Goal: Information Seeking & Learning: Learn about a topic

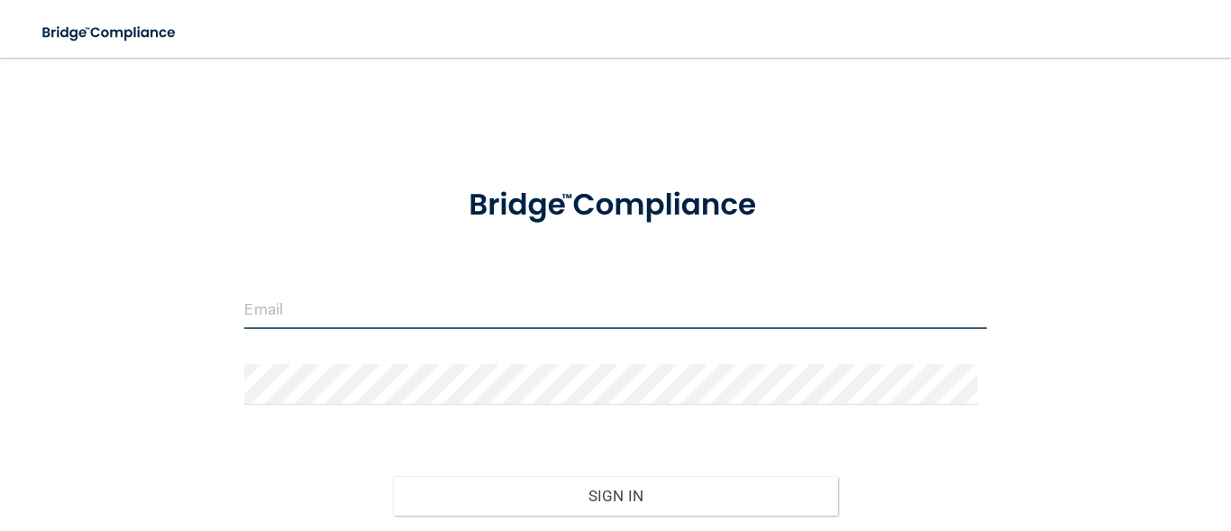
click at [313, 305] on input "email" at bounding box center [615, 308] width 742 height 41
type input "[EMAIL_ADDRESS][DOMAIN_NAME]"
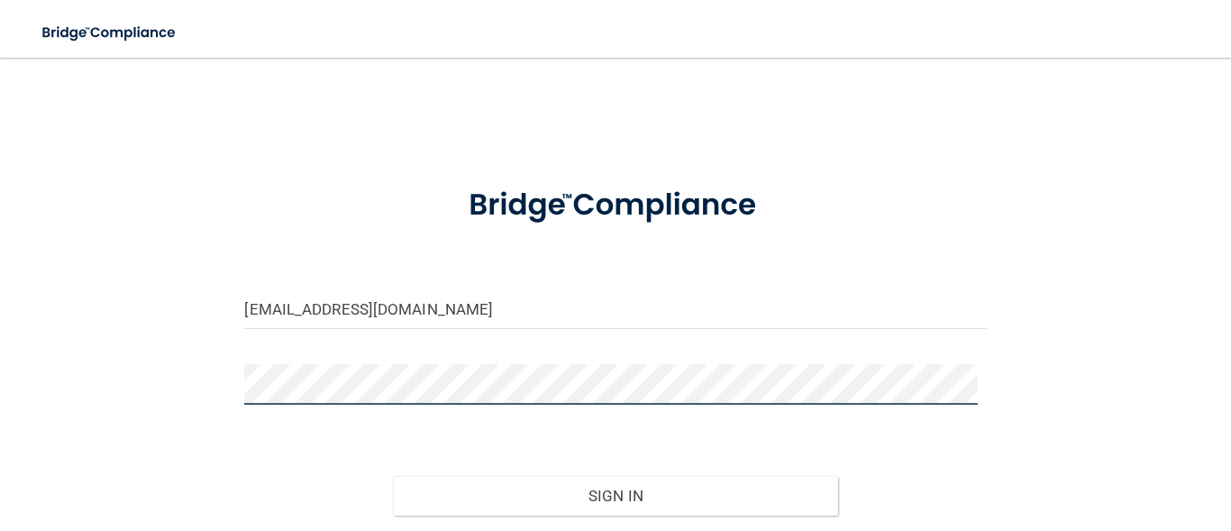
click at [393, 476] on button "Sign In" at bounding box center [615, 496] width 445 height 40
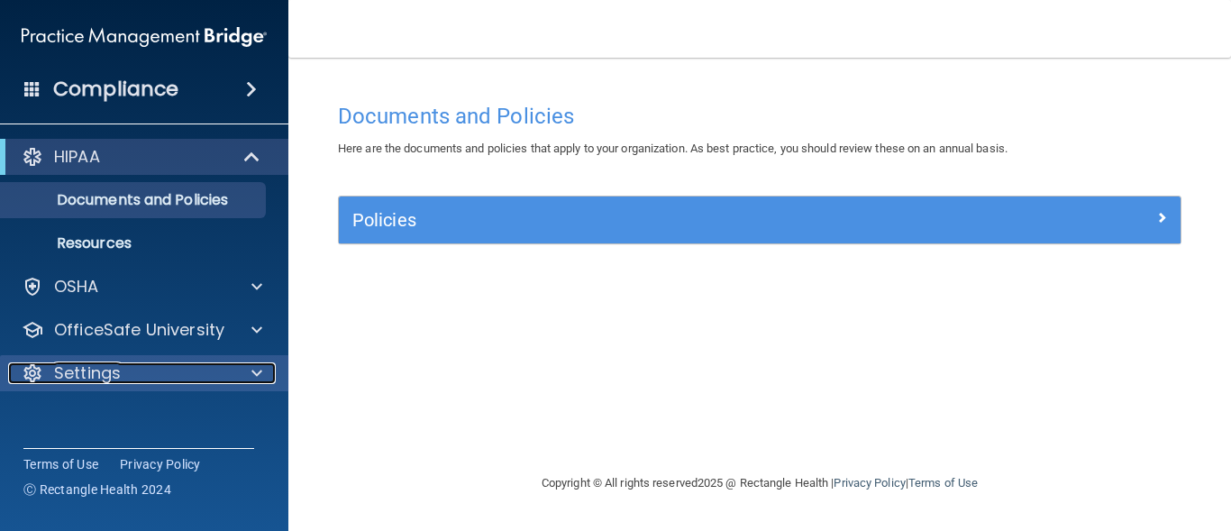
click at [254, 369] on span at bounding box center [256, 373] width 11 height 22
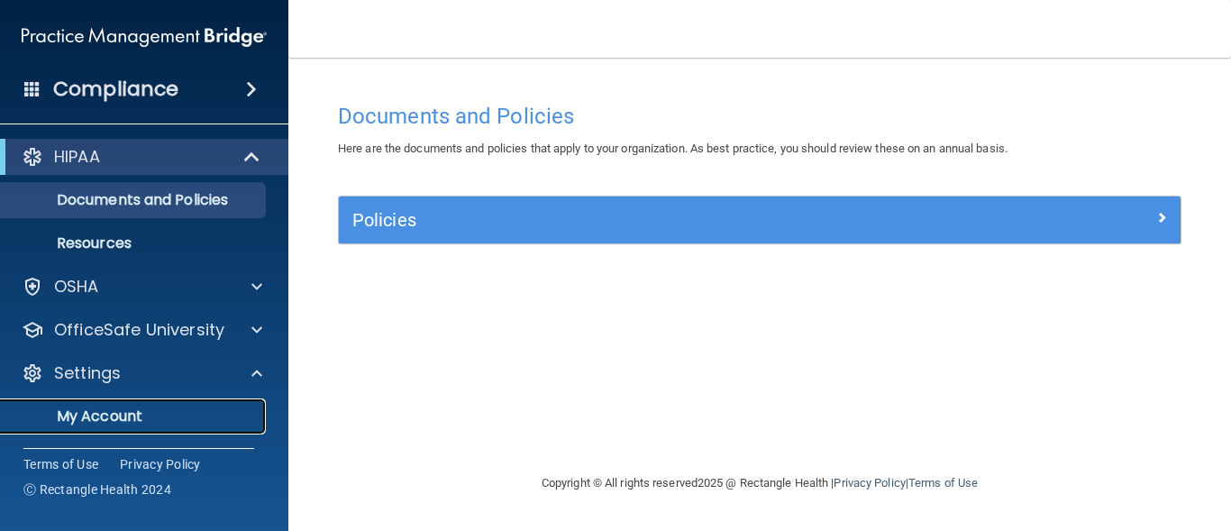
click at [130, 417] on p "My Account" at bounding box center [135, 416] width 246 height 18
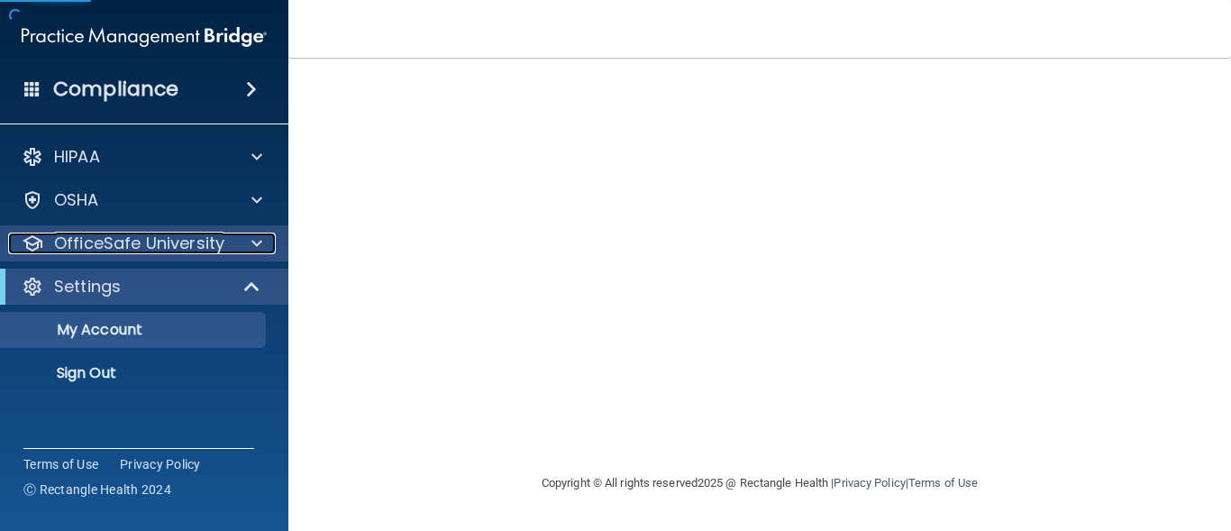
click at [261, 242] on span at bounding box center [256, 244] width 11 height 22
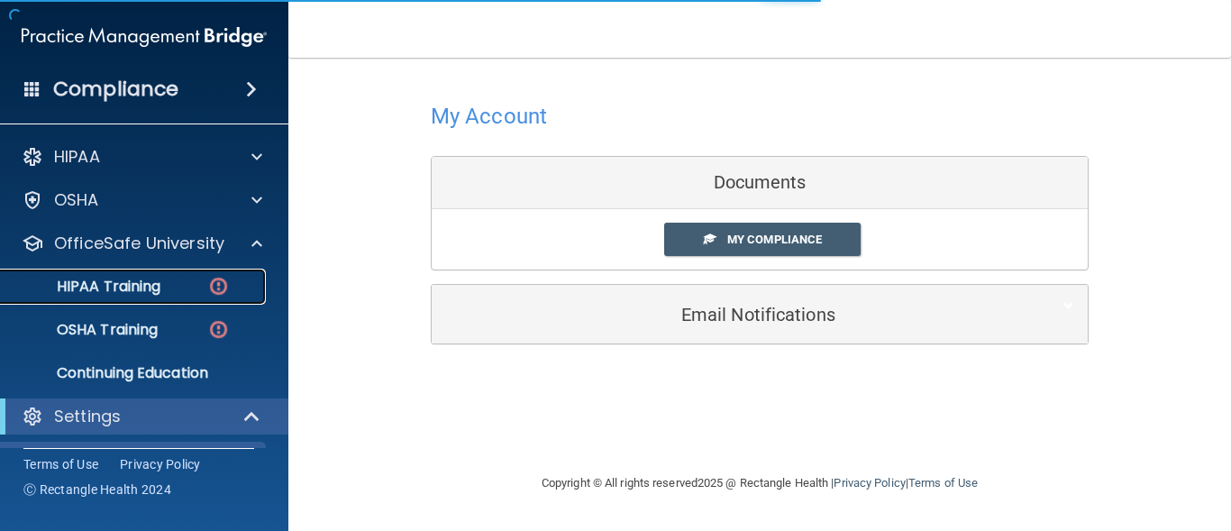
click at [149, 287] on p "HIPAA Training" at bounding box center [86, 287] width 149 height 18
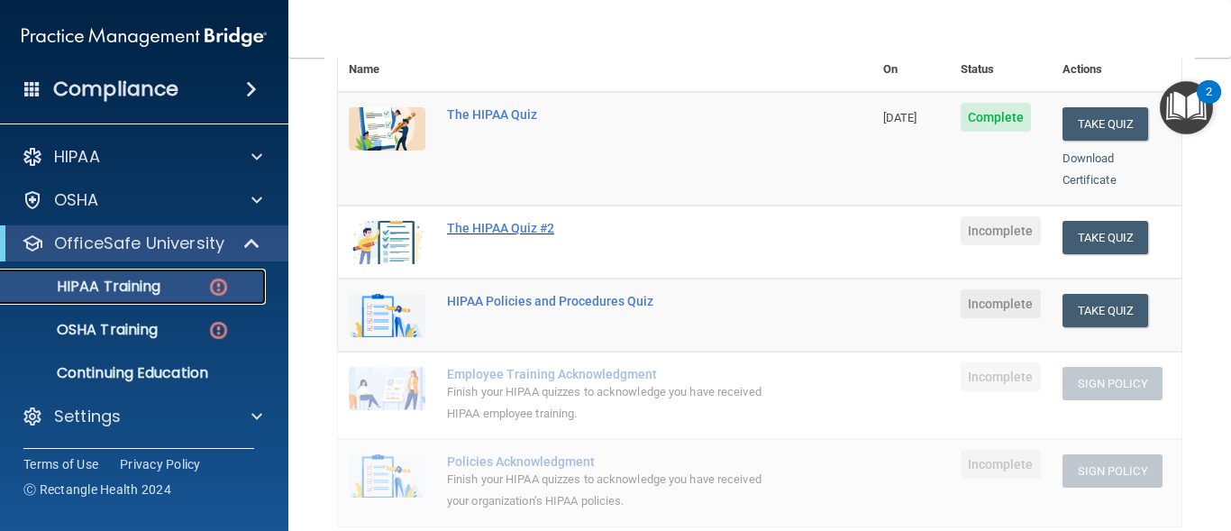
scroll to position [248, 0]
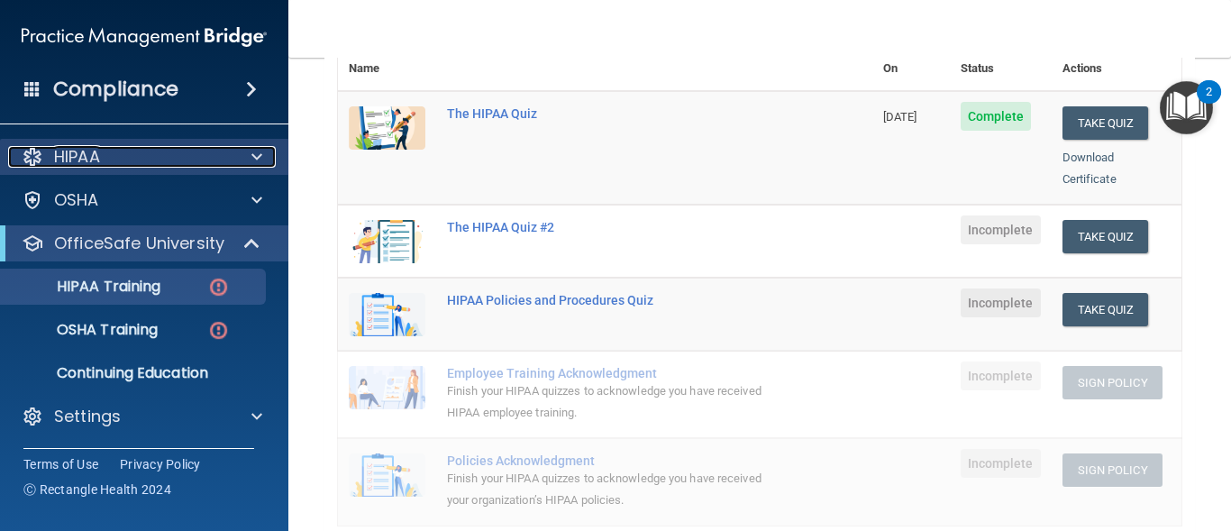
click at [262, 160] on div at bounding box center [254, 157] width 45 height 22
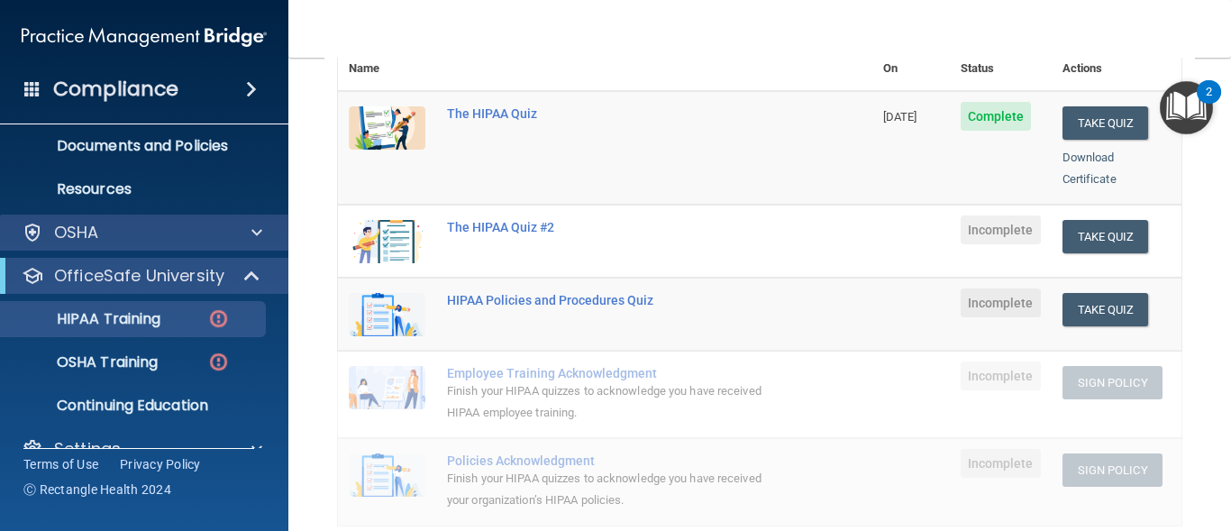
scroll to position [87, 0]
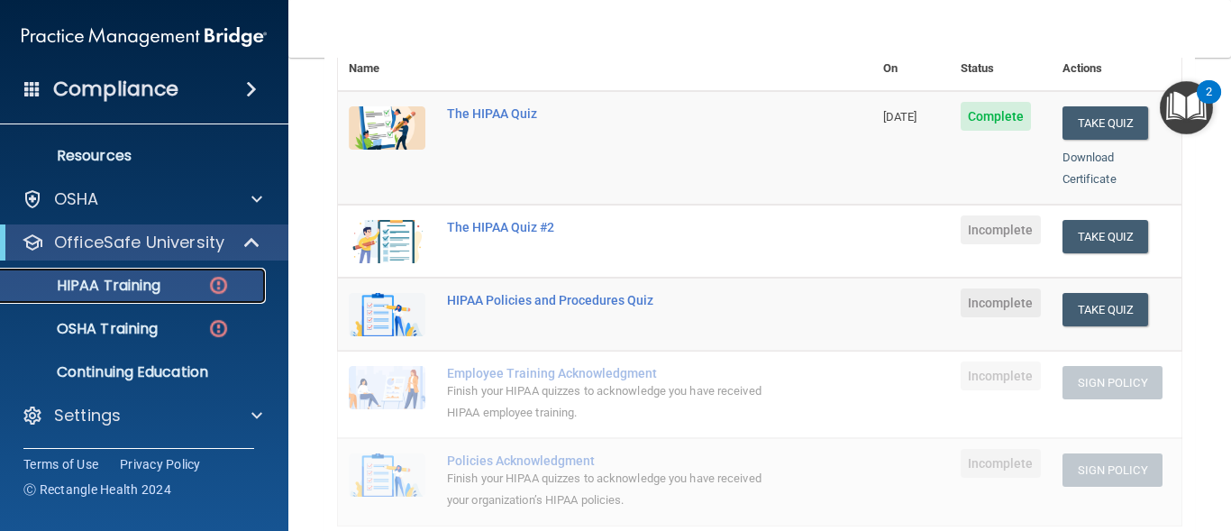
click at [221, 279] on img at bounding box center [218, 285] width 23 height 23
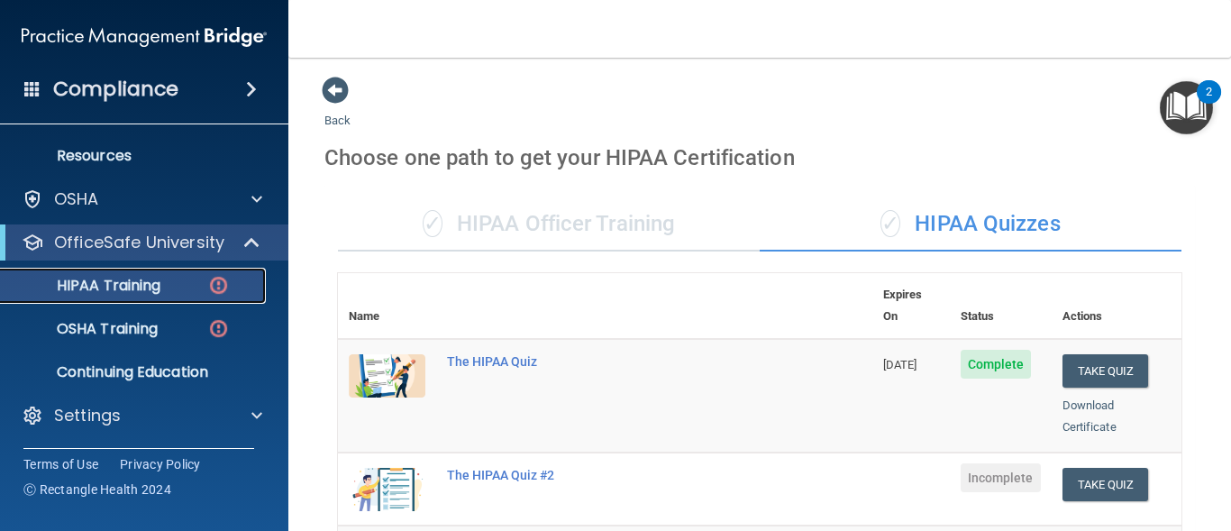
scroll to position [0, 0]
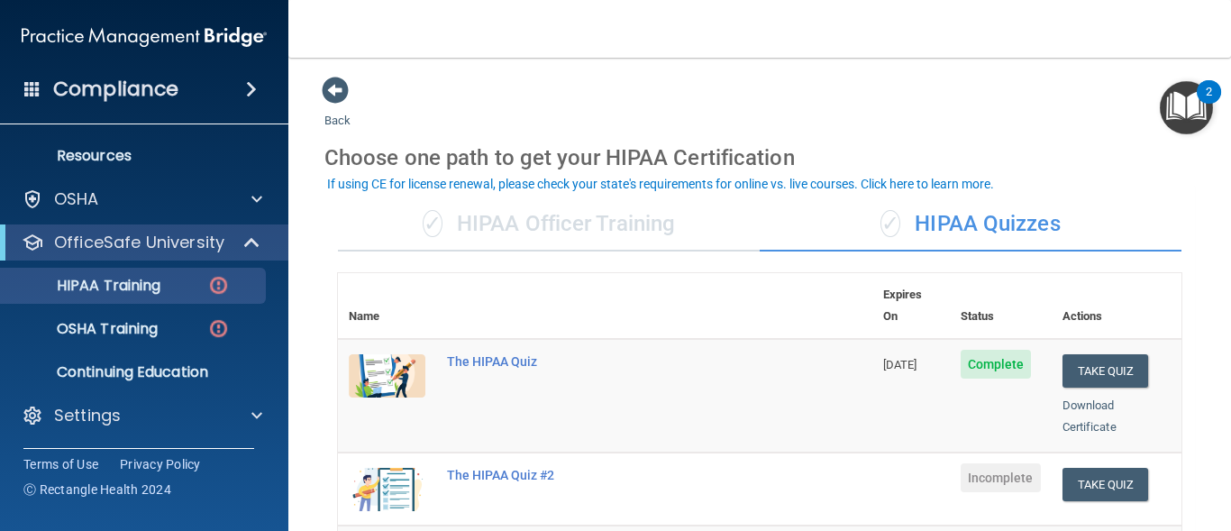
click at [511, 227] on div "✓ HIPAA Officer Training" at bounding box center [549, 224] width 422 height 54
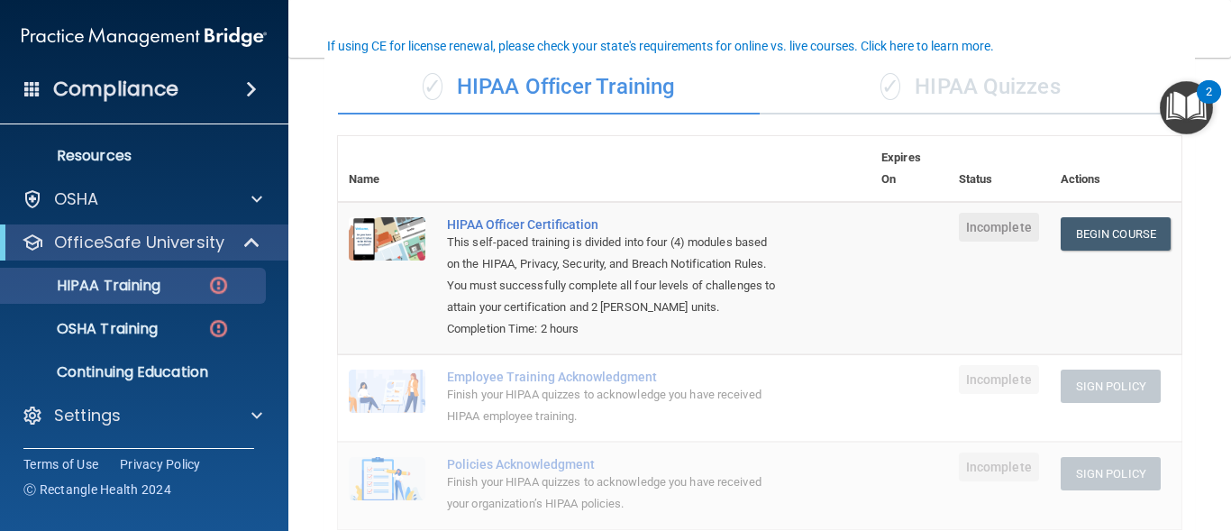
scroll to position [138, 0]
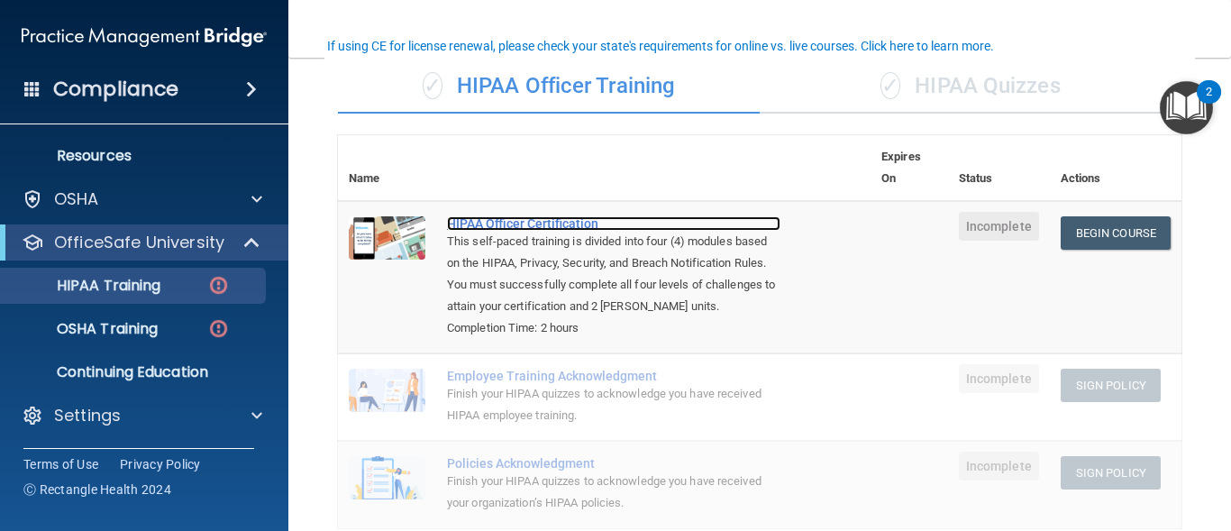
click at [511, 227] on div "HIPAA Officer Certification" at bounding box center [613, 223] width 333 height 14
